Goal: Task Accomplishment & Management: Manage account settings

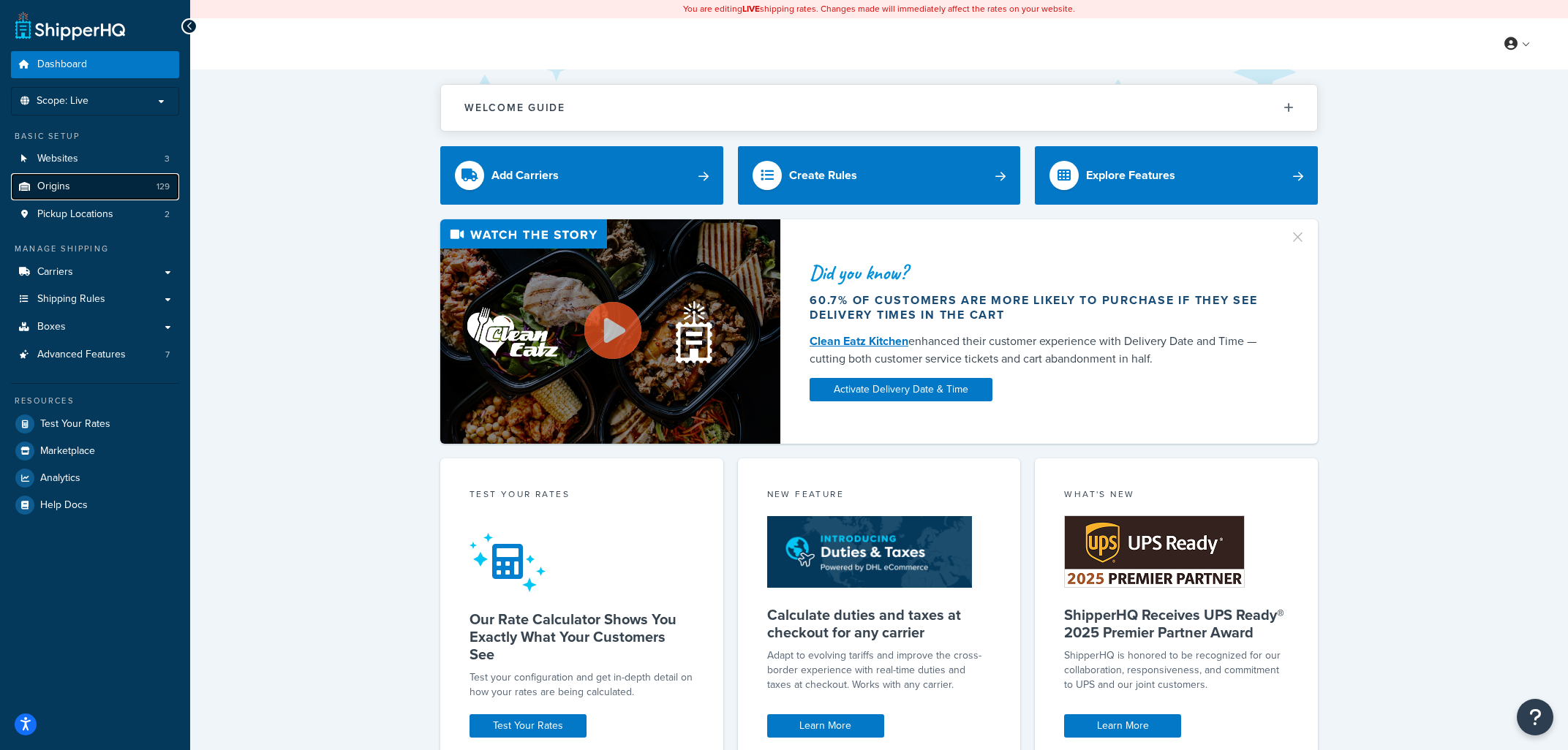
click at [82, 188] on link "Origins 129" at bounding box center [94, 187] width 169 height 27
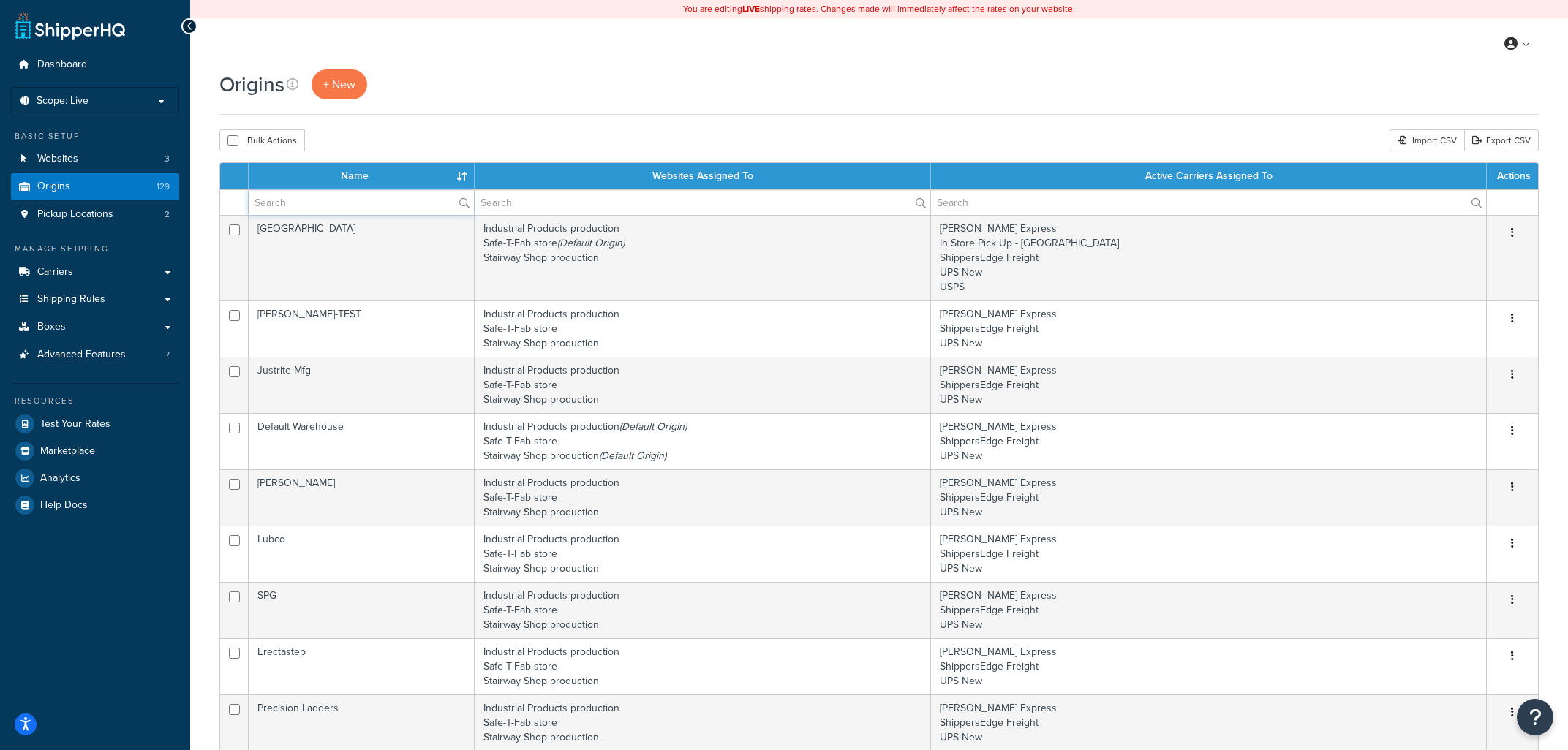
click at [376, 203] on input "text" at bounding box center [361, 202] width 225 height 25
type input "jet"
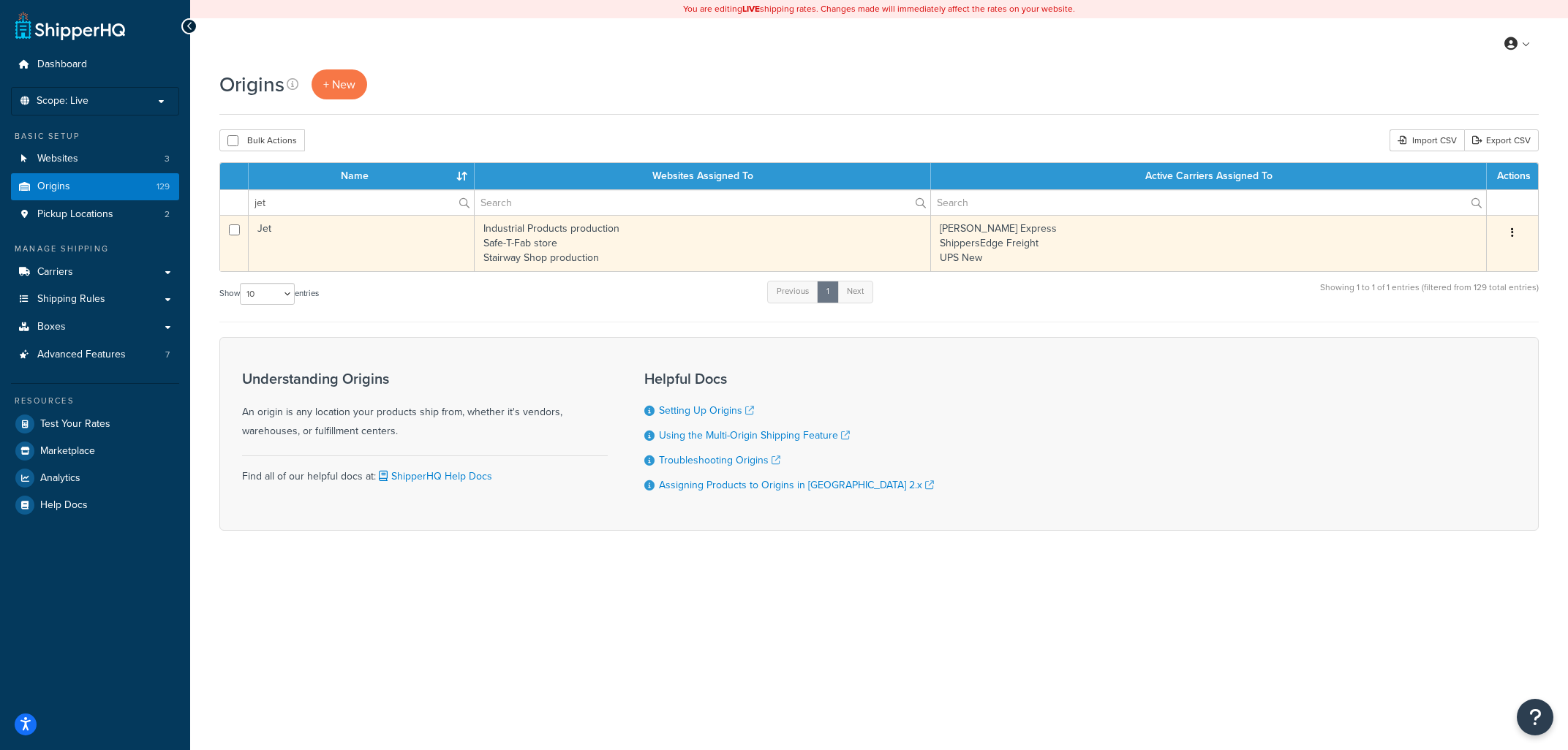
click at [386, 251] on td "Jet" at bounding box center [361, 243] width 226 height 56
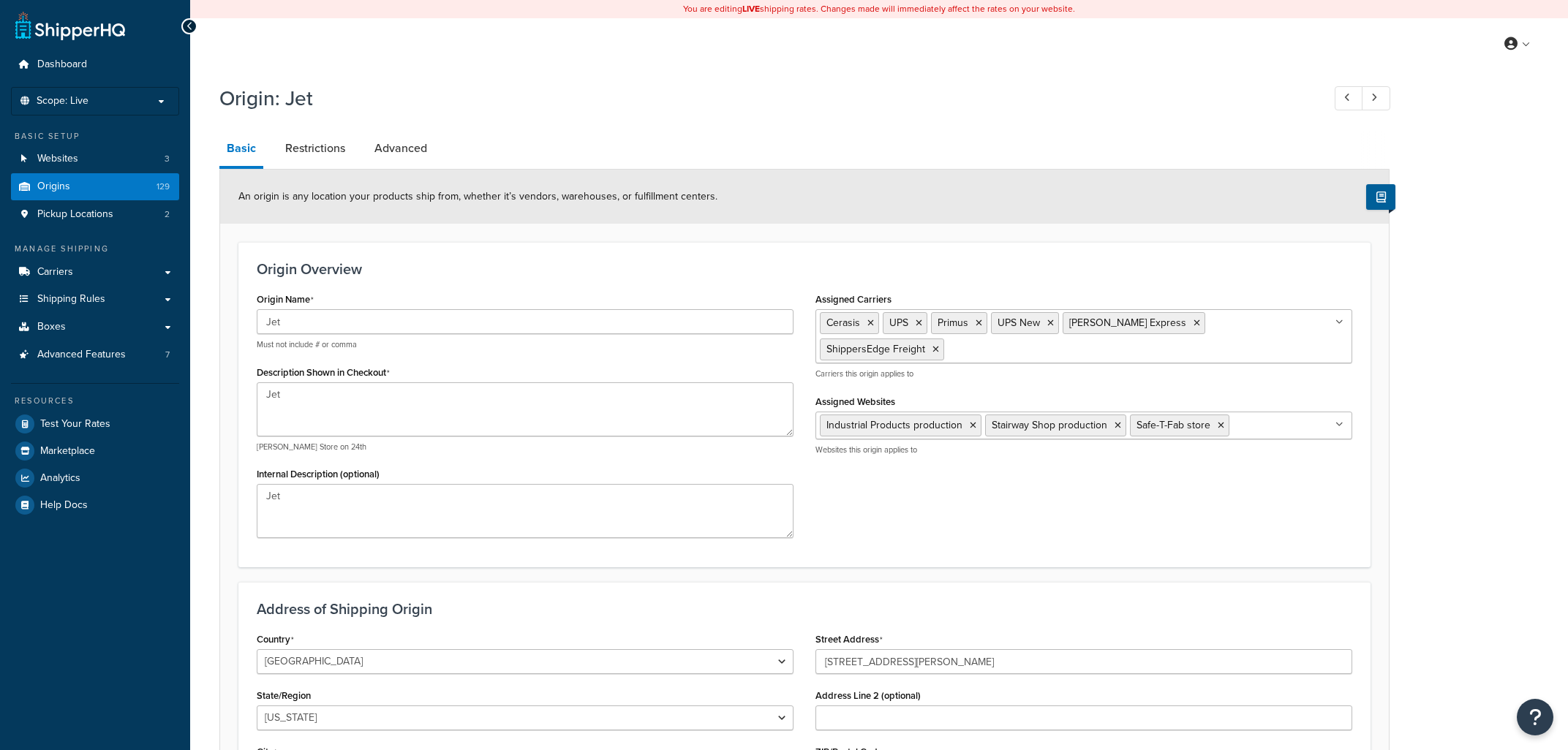
select select "42"
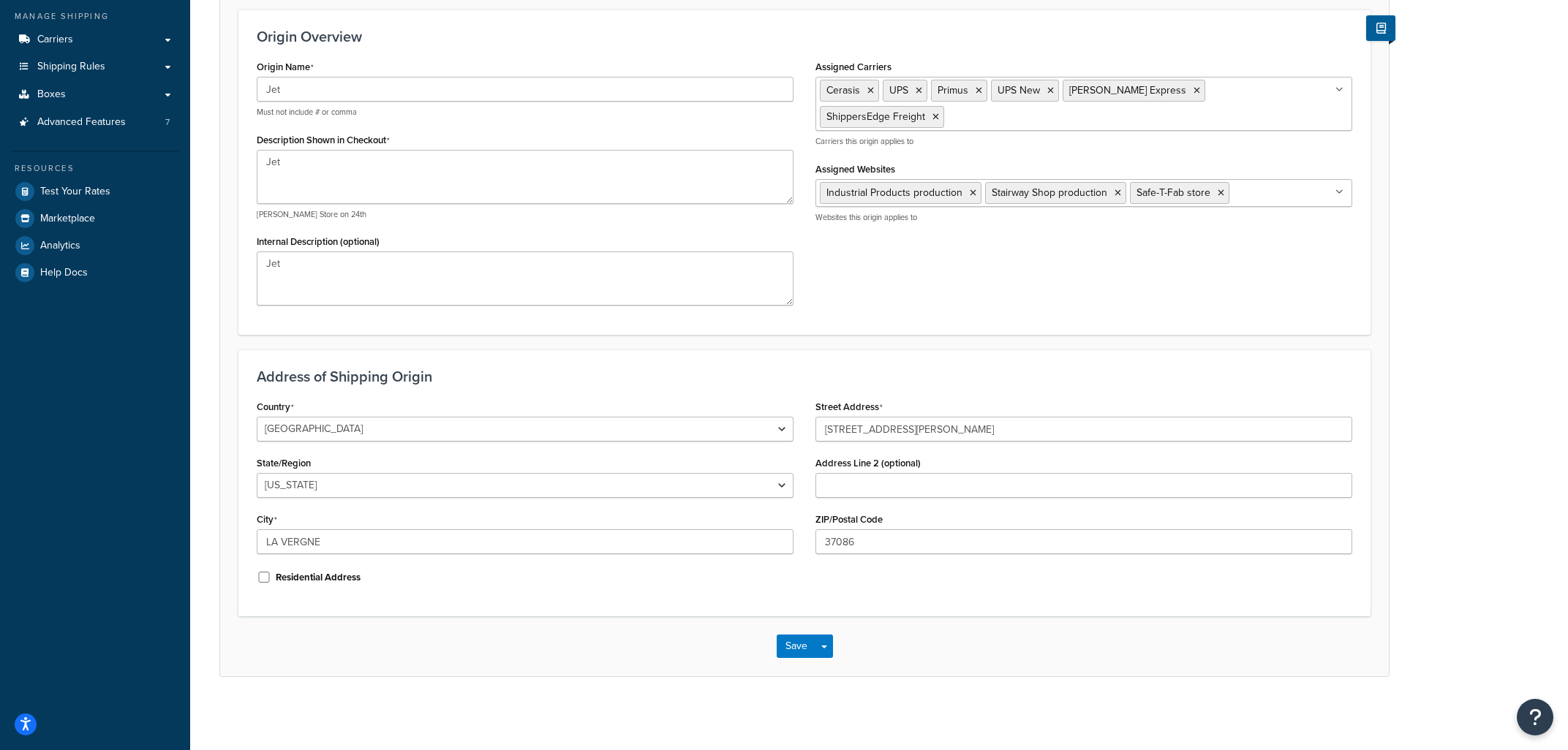
scroll to position [154, 0]
